Goal: Information Seeking & Learning: Learn about a topic

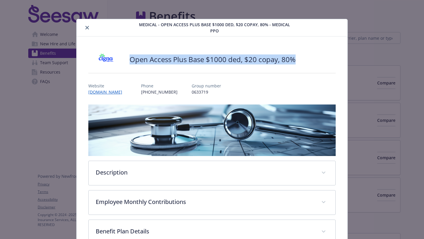
scroll to position [18, 0]
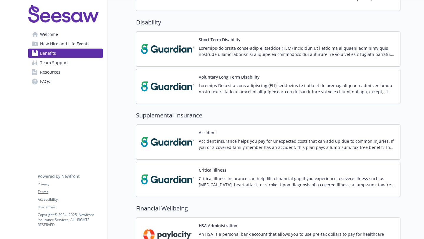
click at [177, 146] on img at bounding box center [167, 142] width 53 height 25
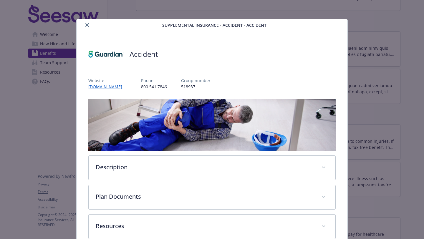
scroll to position [19, 0]
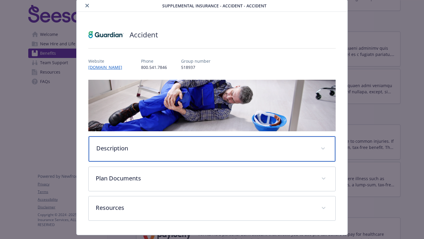
click at [176, 146] on p "Description" at bounding box center [204, 148] width 217 height 9
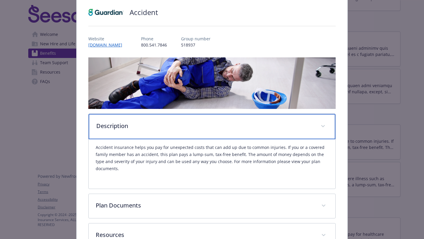
scroll to position [42, 0]
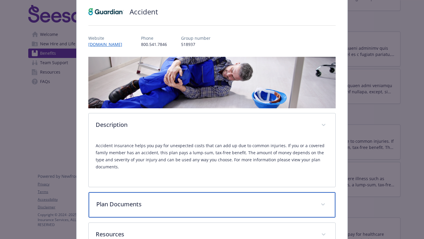
click at [113, 200] on p "Plan Documents" at bounding box center [204, 204] width 217 height 9
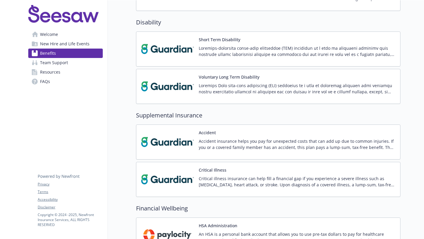
click at [225, 100] on div "Voluntary Long Term Disability" at bounding box center [268, 86] width 264 height 35
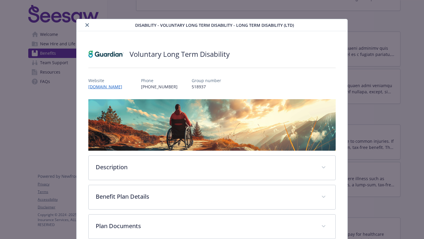
scroll to position [54, 0]
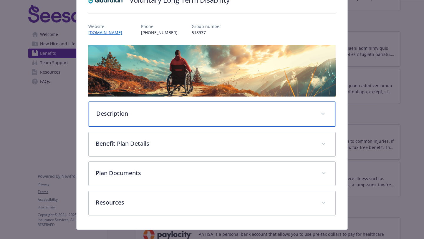
click at [139, 122] on div "Description" at bounding box center [212, 114] width 247 height 25
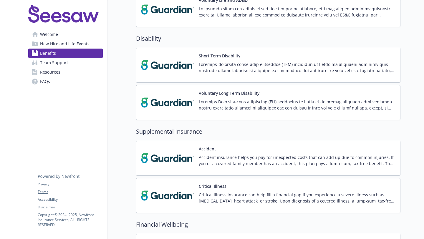
scroll to position [351, 0]
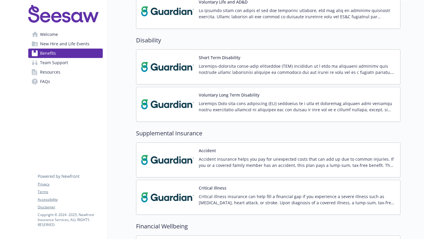
click at [195, 97] on div "Voluntary Long Term Disability" at bounding box center [268, 104] width 254 height 25
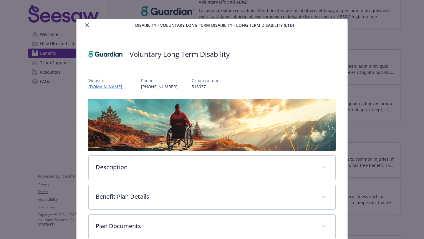
scroll to position [18, 0]
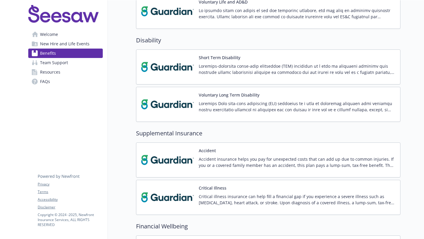
click at [70, 41] on span "New Hire and Life Events" at bounding box center [64, 43] width 49 height 9
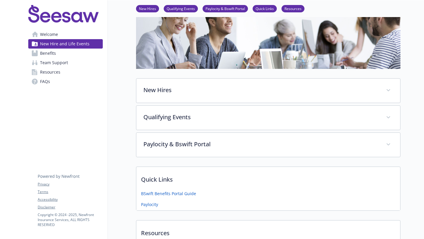
scroll to position [62, 0]
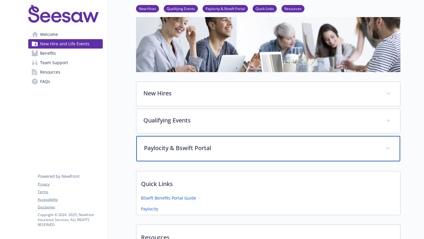
click at [183, 144] on p "Paylocity & Bswift Portal" at bounding box center [261, 148] width 234 height 9
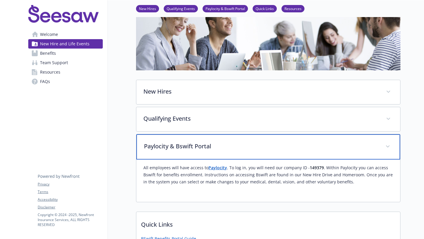
scroll to position [64, 0]
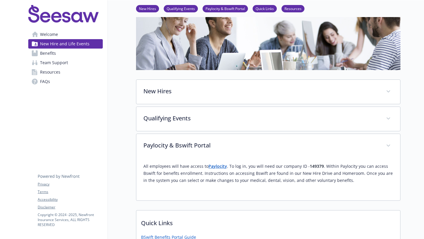
click at [69, 51] on link "Benefits" at bounding box center [65, 53] width 74 height 9
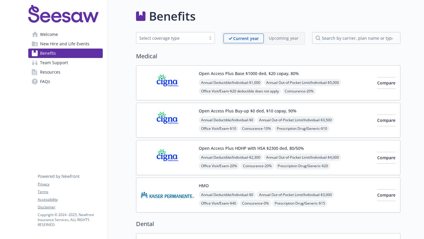
click at [178, 142] on div "Open Access Plus HDHP with HSA $2300 ded, 80/50% Annual Deductible/Individual -…" at bounding box center [268, 157] width 264 height 35
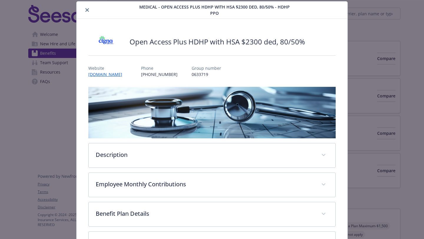
scroll to position [27, 0]
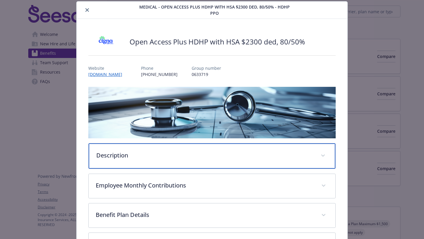
click at [177, 151] on p "Description" at bounding box center [204, 155] width 217 height 9
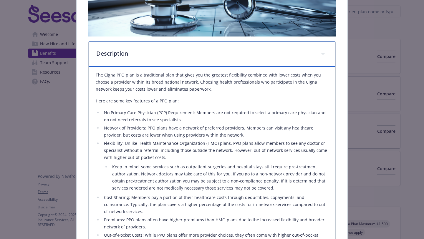
scroll to position [153, 0]
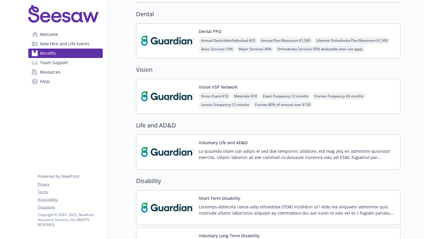
scroll to position [214, 0]
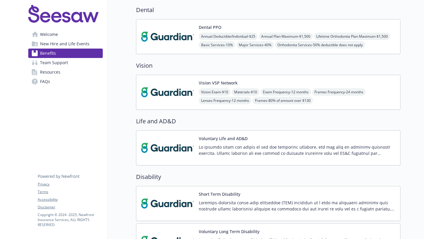
click at [173, 140] on img at bounding box center [167, 147] width 53 height 25
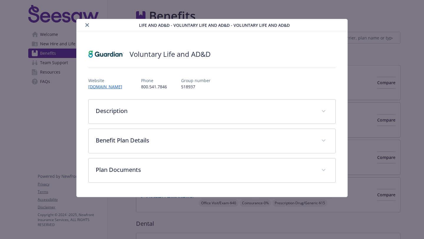
scroll to position [214, 0]
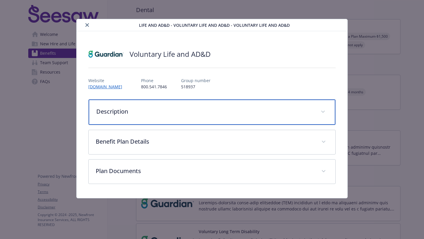
click at [147, 118] on div "Description" at bounding box center [212, 112] width 247 height 25
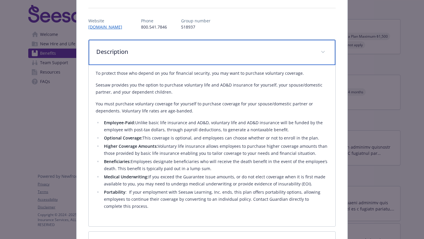
scroll to position [64, 0]
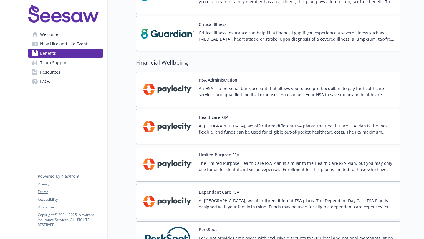
scroll to position [548, 0]
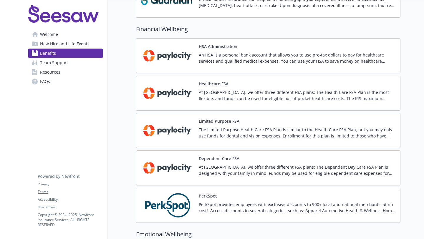
click at [203, 94] on p "At [GEOGRAPHIC_DATA], we offer three different FSA plans: The Health Care FSA P…" at bounding box center [297, 95] width 197 height 12
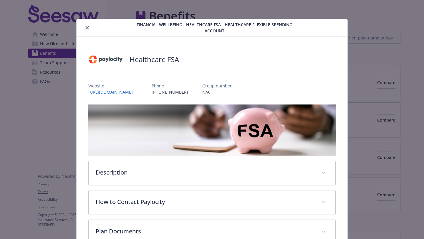
scroll to position [548, 0]
